Goal: Transaction & Acquisition: Subscribe to service/newsletter

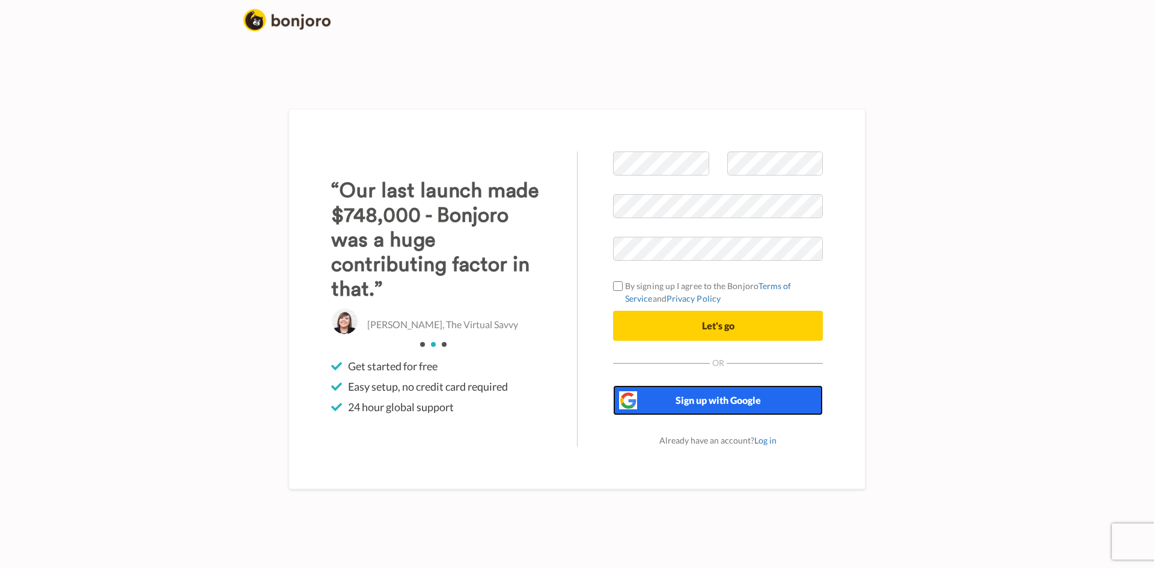
click at [701, 406] on button "Sign up with Google" at bounding box center [718, 400] width 210 height 30
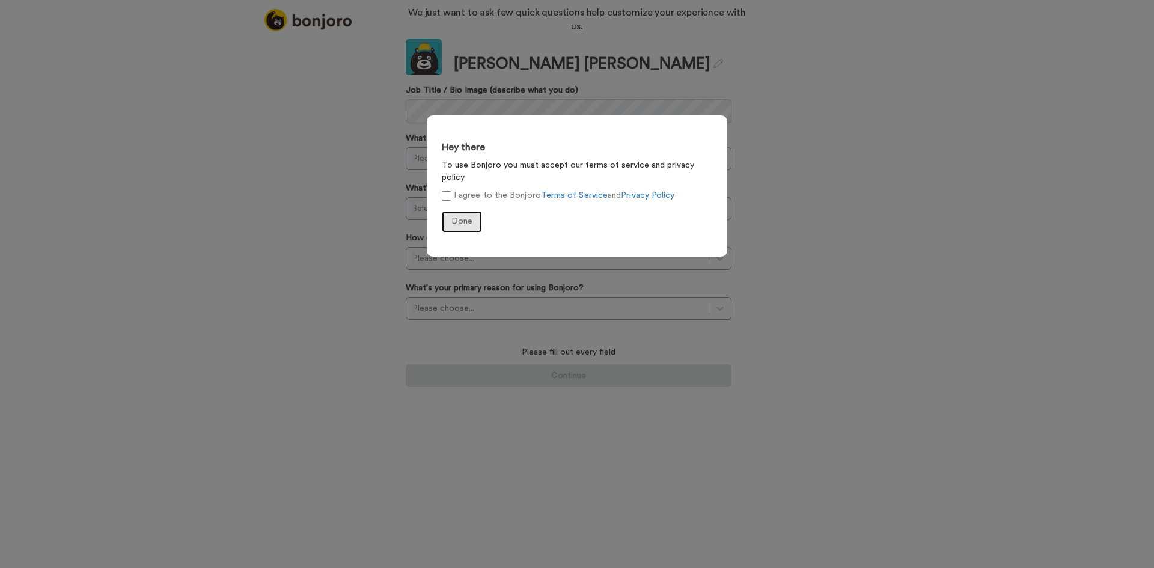
click at [459, 211] on button "Done" at bounding box center [462, 222] width 40 height 22
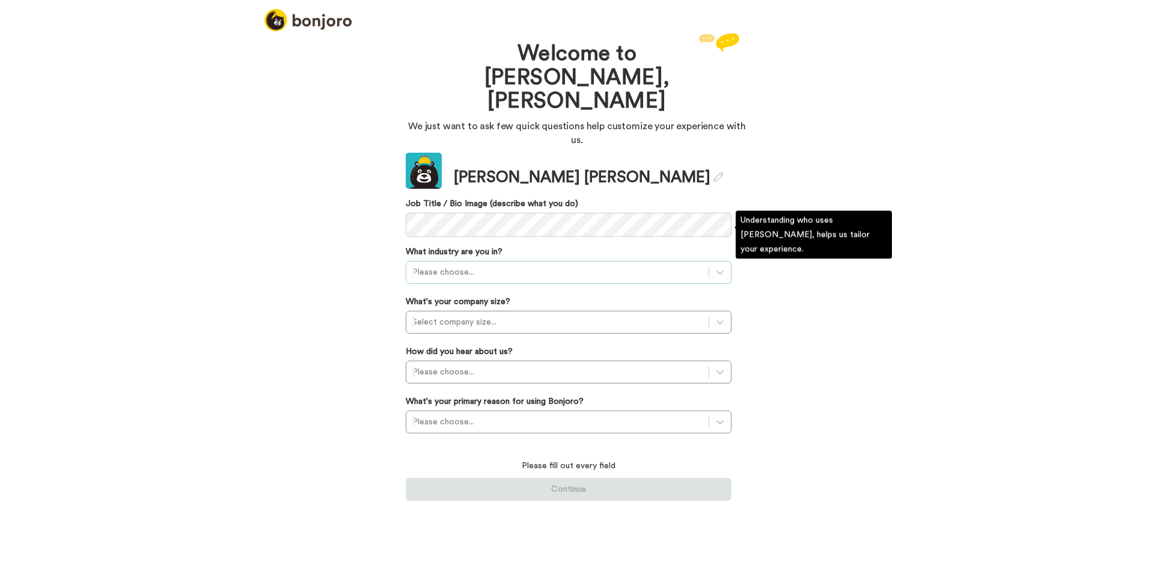
click at [508, 265] on div at bounding box center [557, 272] width 290 height 14
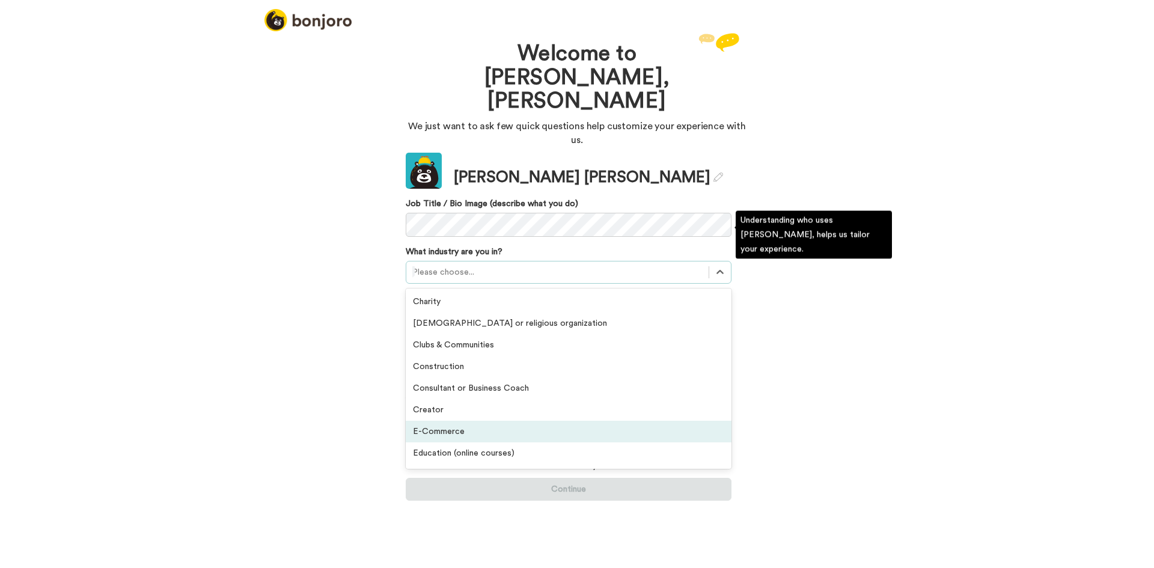
click at [529, 421] on div "E-Commerce" at bounding box center [569, 432] width 326 height 22
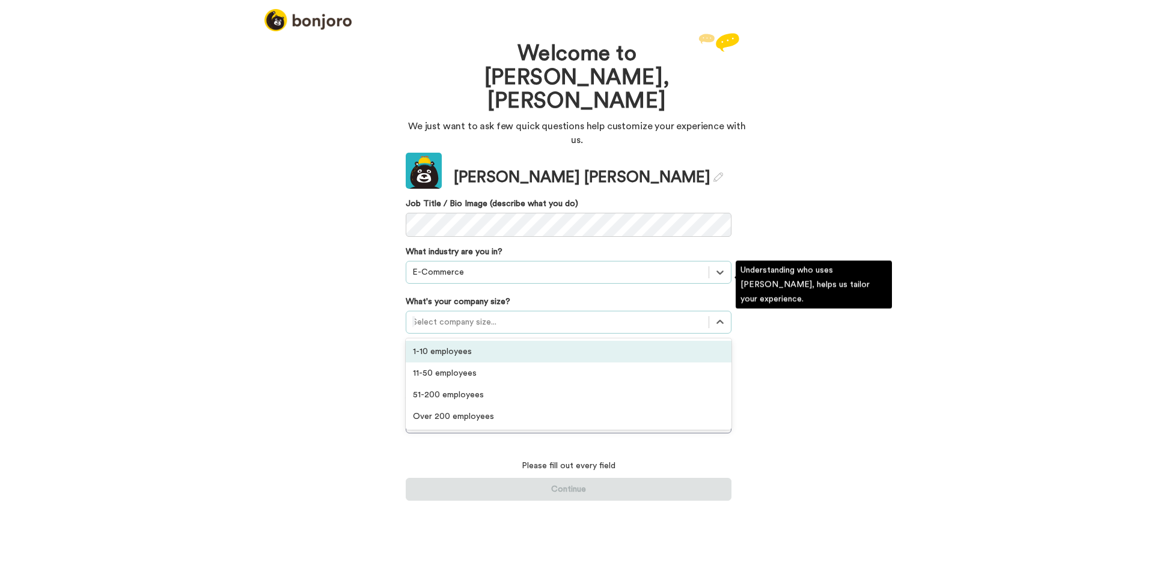
click at [443, 315] on div at bounding box center [557, 322] width 290 height 14
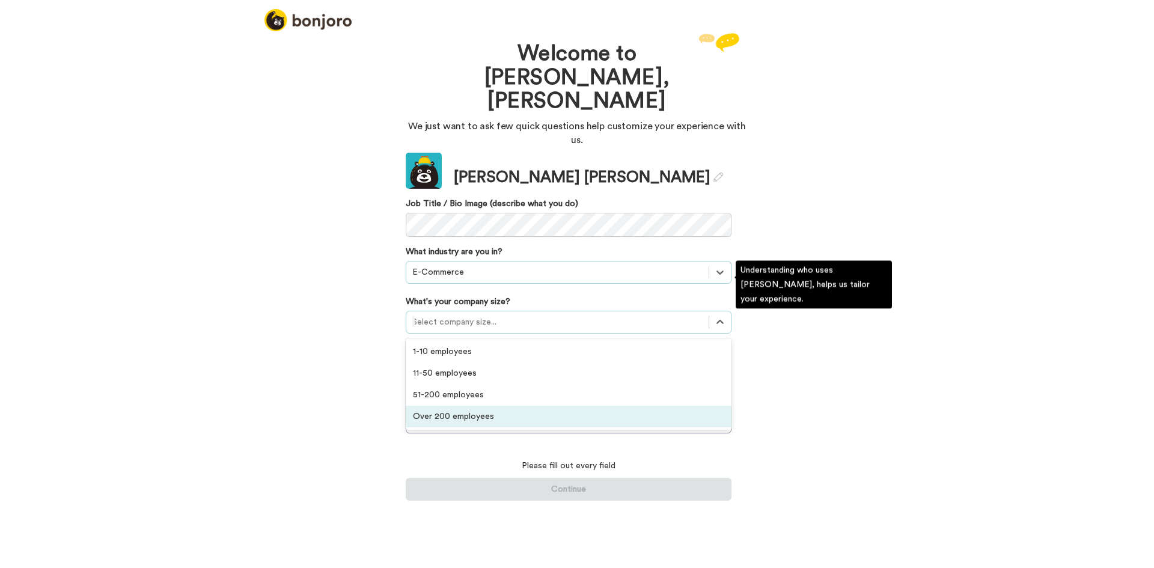
click at [490, 406] on div "Over 200 employees" at bounding box center [569, 417] width 326 height 22
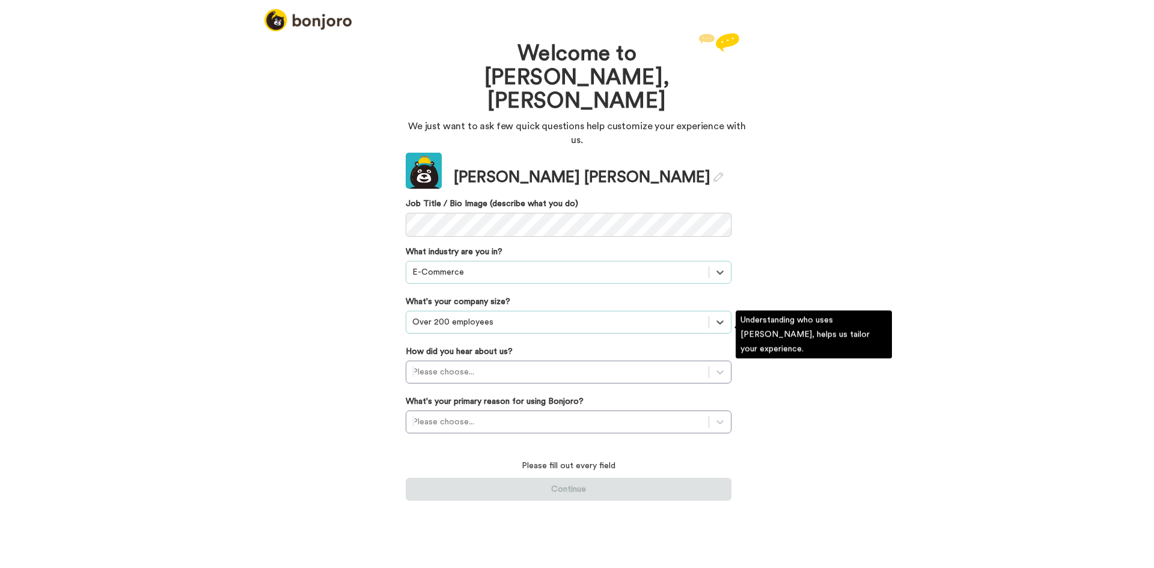
click at [392, 333] on div "Welcome to [PERSON_NAME], [PERSON_NAME] We just want to ask few quick questions…" at bounding box center [577, 299] width 1154 height 538
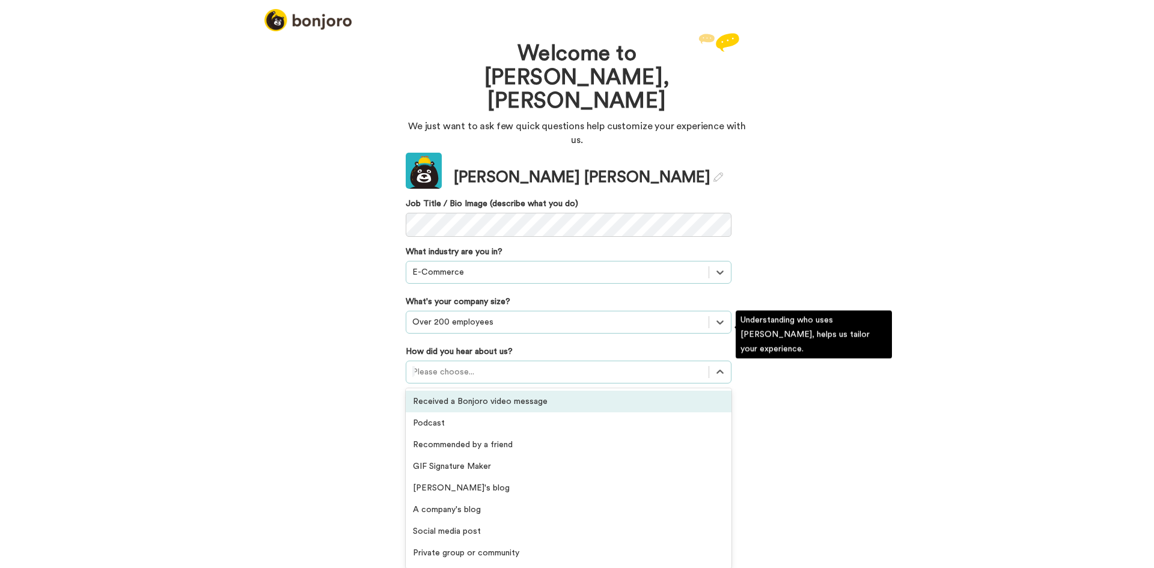
click at [445, 365] on div at bounding box center [557, 372] width 290 height 14
click at [448, 391] on div "Received a Bonjoro video message" at bounding box center [569, 402] width 326 height 22
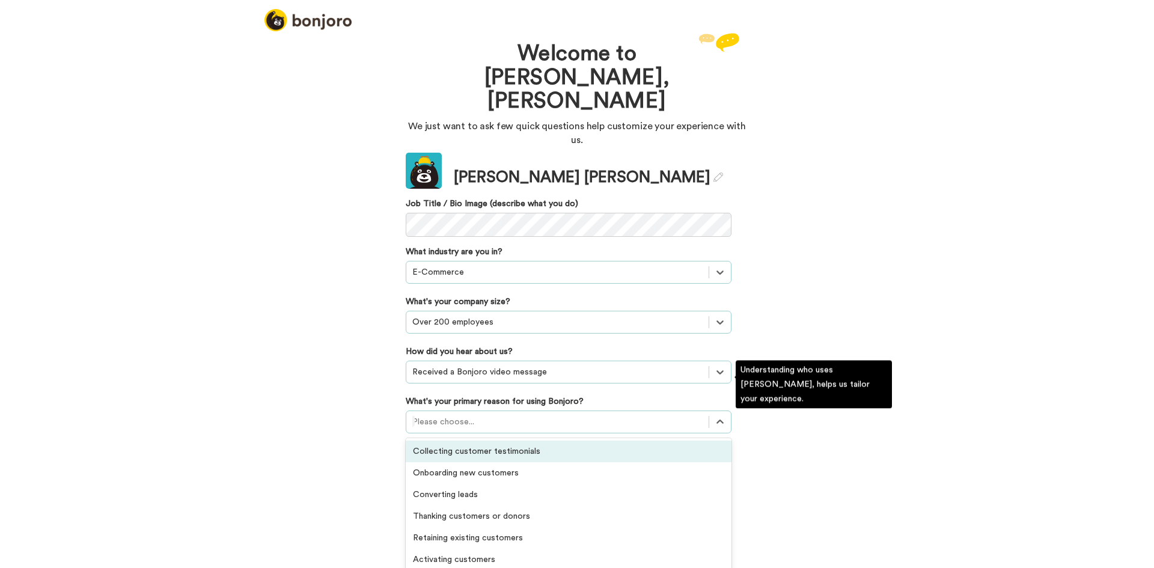
click at [433, 415] on div at bounding box center [557, 422] width 290 height 14
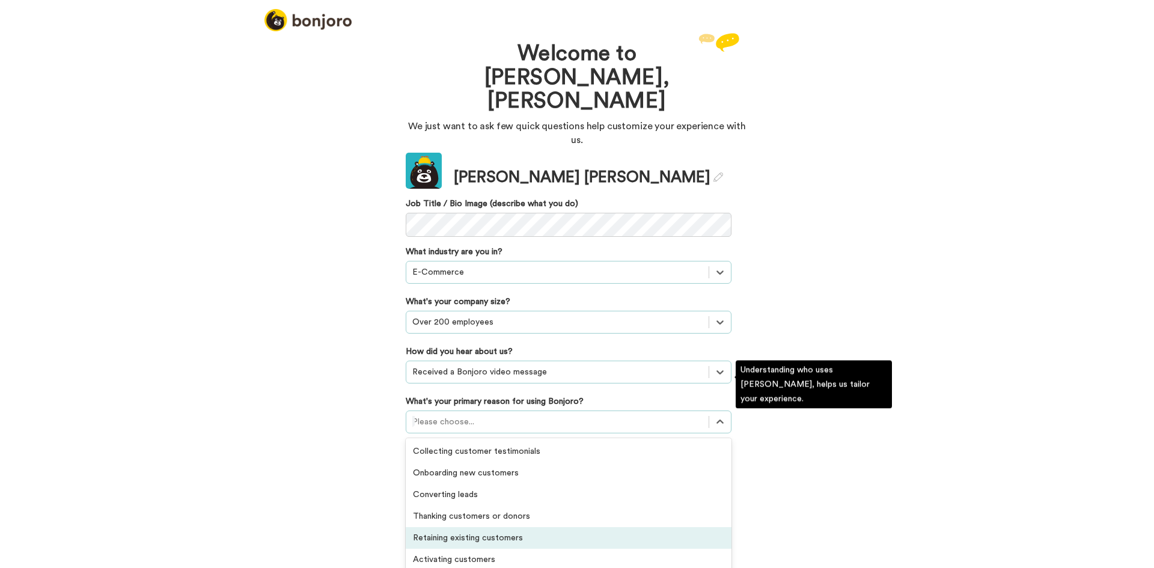
click at [594, 527] on div "Retaining existing customers" at bounding box center [569, 538] width 326 height 22
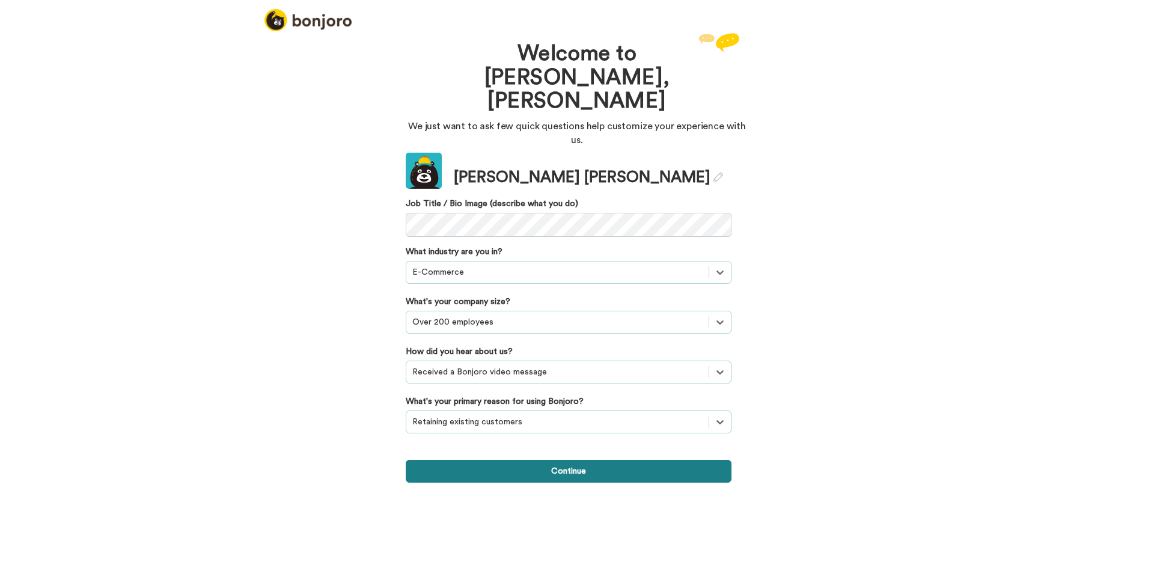
click at [611, 460] on button "Continue" at bounding box center [569, 471] width 326 height 23
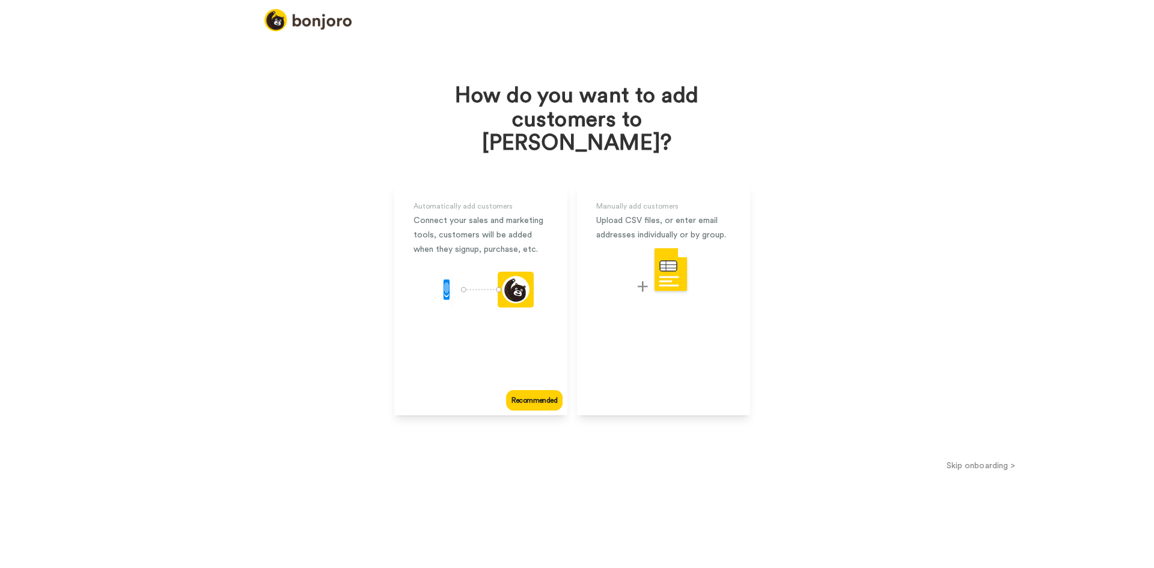
click at [986, 459] on button "Skip onboarding >" at bounding box center [981, 465] width 346 height 13
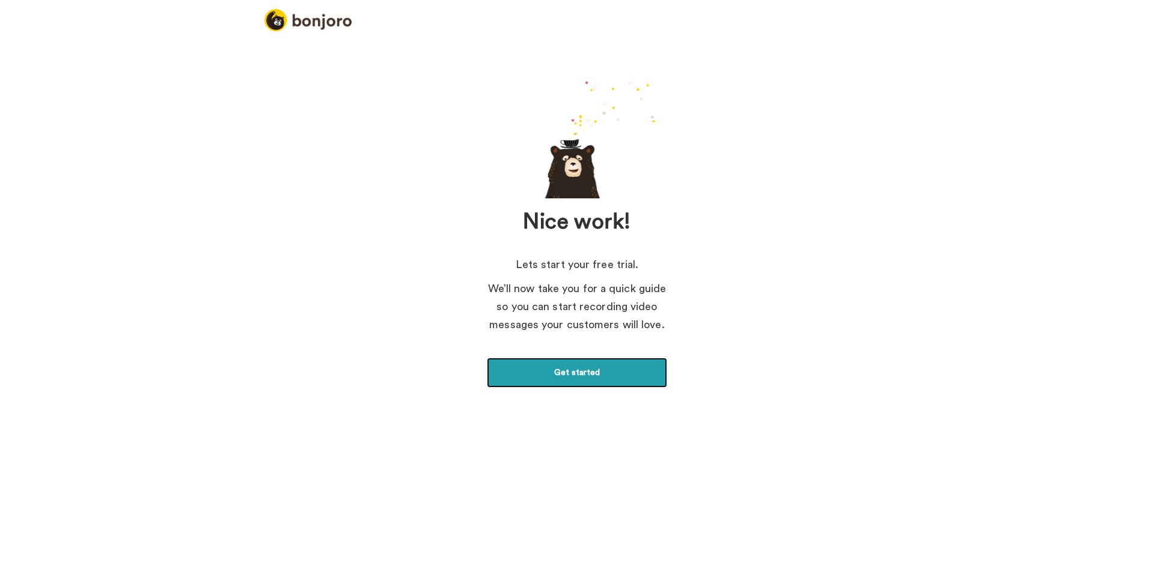
click at [611, 367] on link "Get started" at bounding box center [577, 373] width 180 height 30
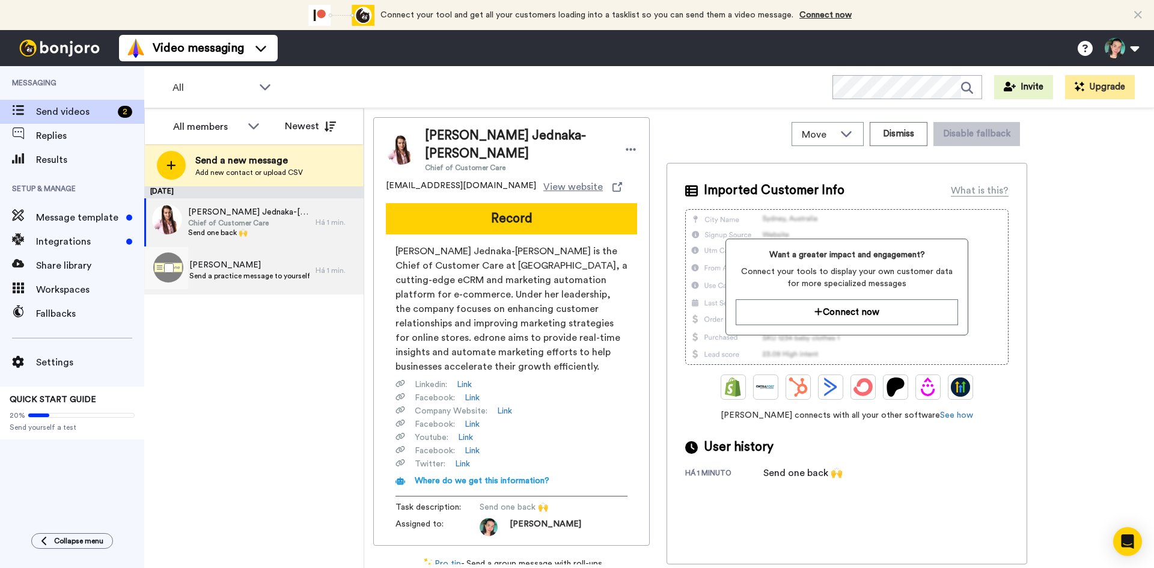
click at [260, 290] on div "T Santos Send a practice message to yourself" at bounding box center [229, 270] width 171 height 48
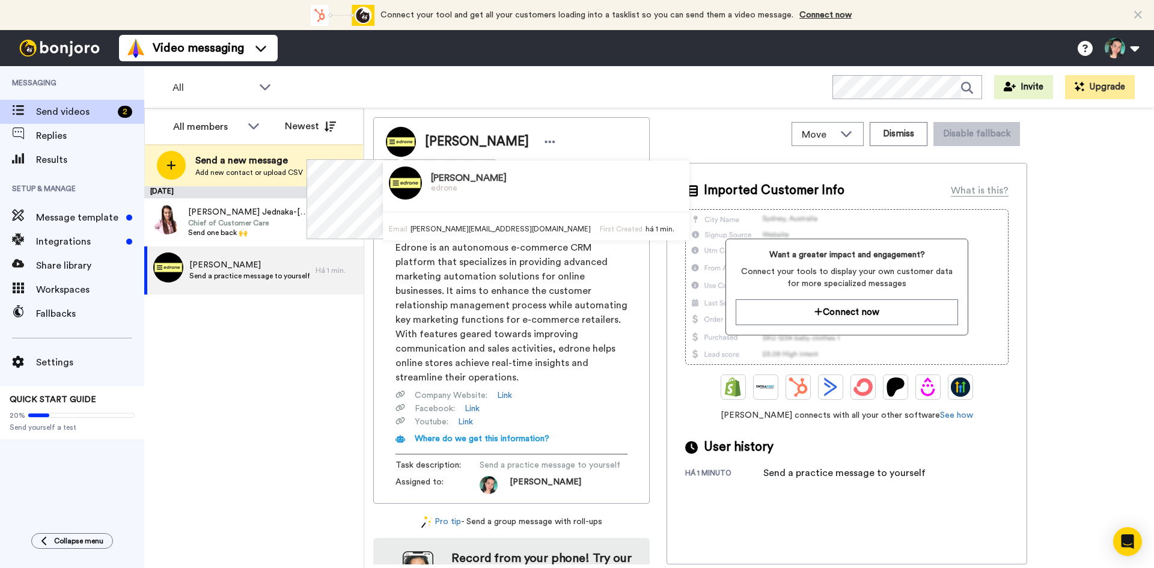
click at [406, 148] on img at bounding box center [401, 142] width 30 height 30
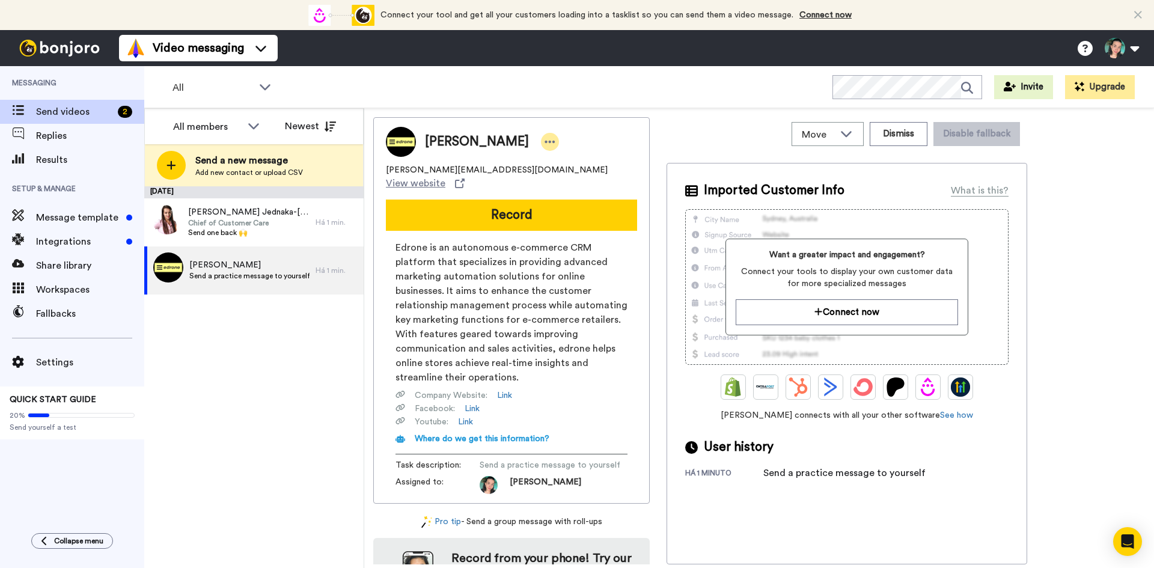
click at [545, 141] on icon at bounding box center [550, 142] width 10 height 2
click at [508, 159] on li "Edit contact" at bounding box center [529, 162] width 87 height 17
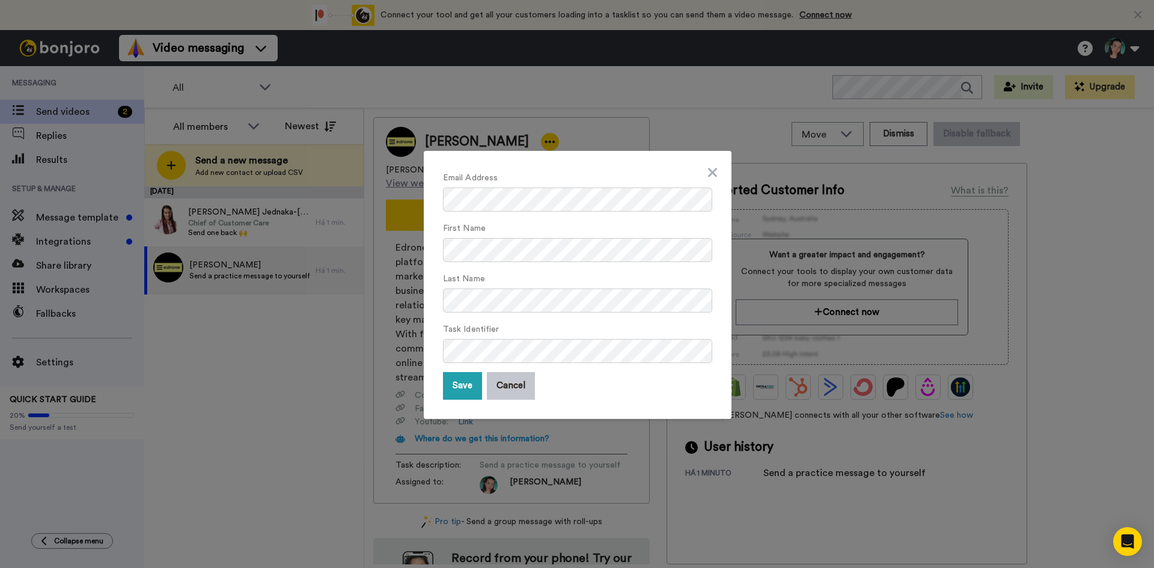
click at [715, 172] on div "Email Address First Name Last Name Task Identifier Save Cancel" at bounding box center [578, 285] width 308 height 268
click at [711, 174] on div "Email Address First Name Last Name Task Identifier Save Cancel" at bounding box center [578, 285] width 308 height 268
click at [708, 175] on icon at bounding box center [712, 172] width 9 height 14
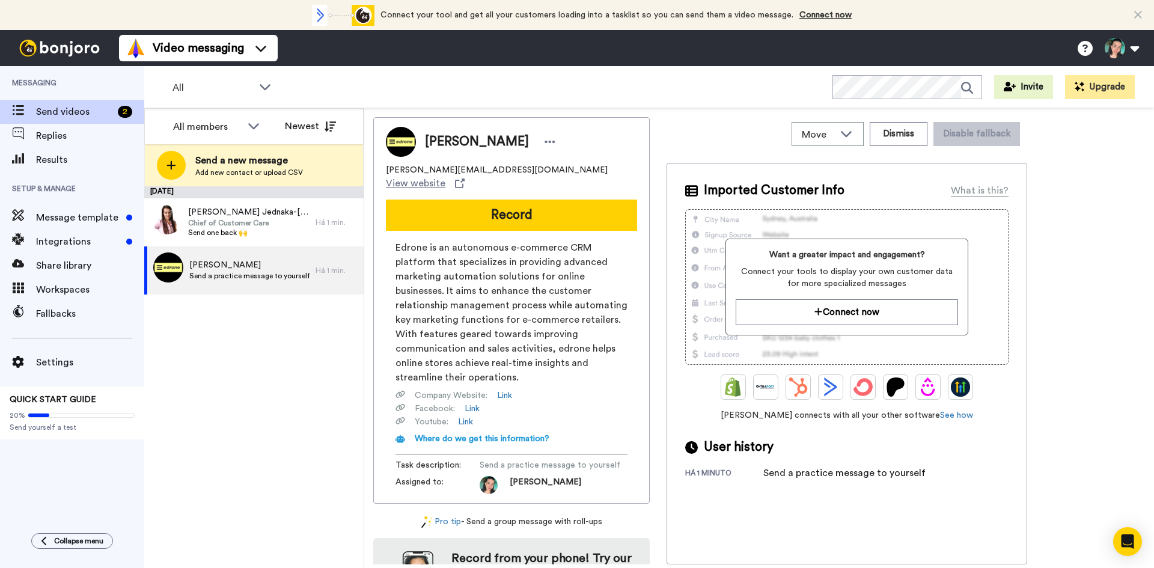
click at [393, 145] on img at bounding box center [401, 142] width 30 height 30
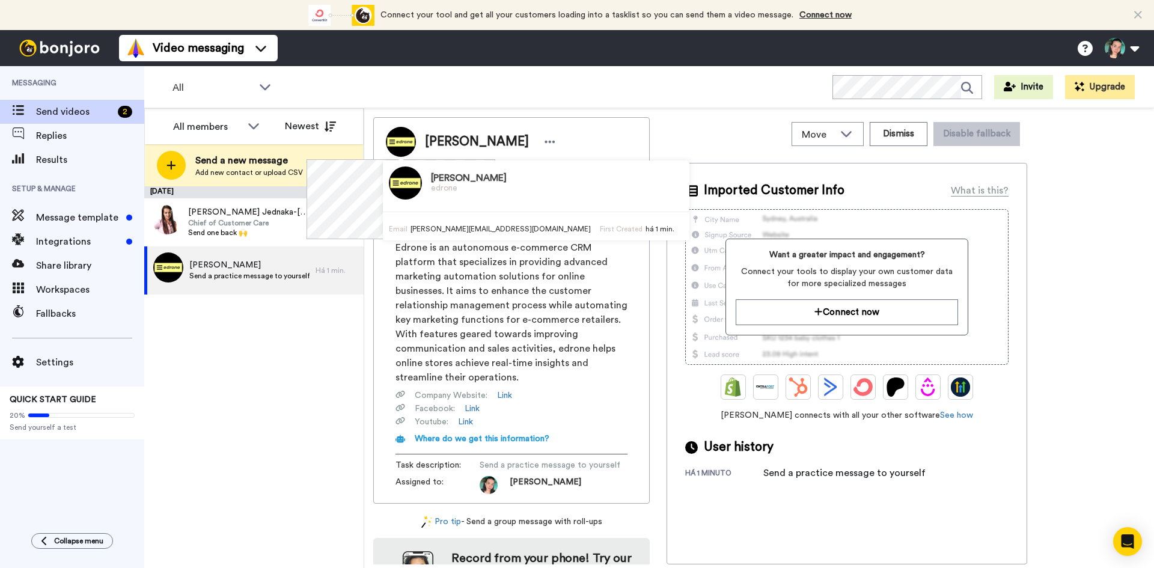
click at [389, 182] on img at bounding box center [405, 182] width 33 height 33
click at [389, 183] on img at bounding box center [405, 182] width 33 height 33
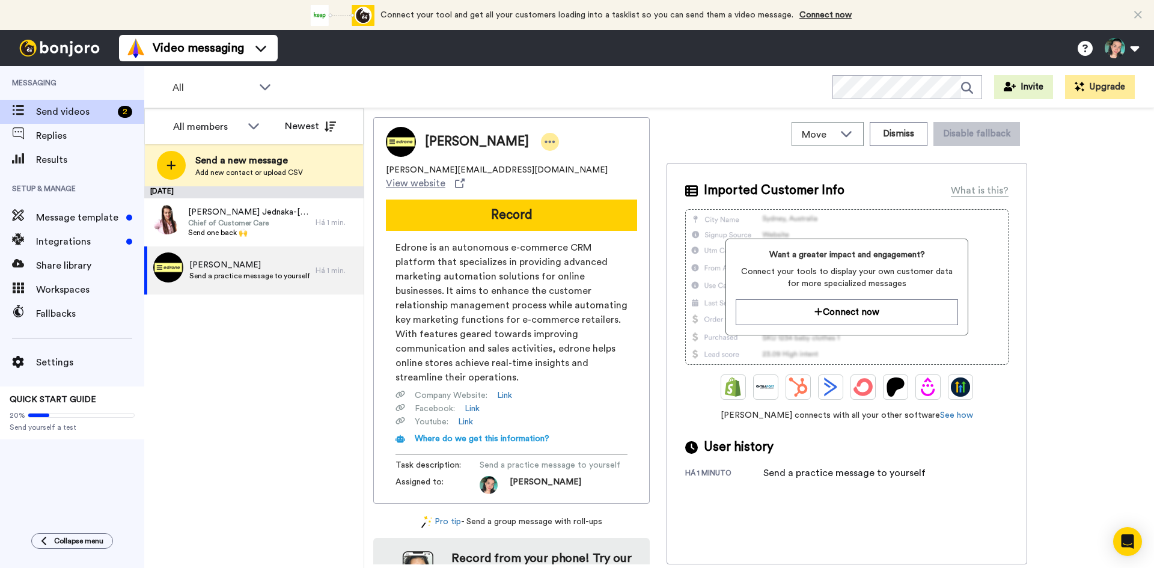
click at [545, 144] on icon at bounding box center [550, 142] width 11 height 12
click at [585, 118] on div "T Santos t.santos@edrone.me View website Record Edrone is an autonomous e-comme…" at bounding box center [511, 310] width 276 height 386
click at [487, 476] on img at bounding box center [489, 485] width 18 height 18
